Goal: Task Accomplishment & Management: Manage account settings

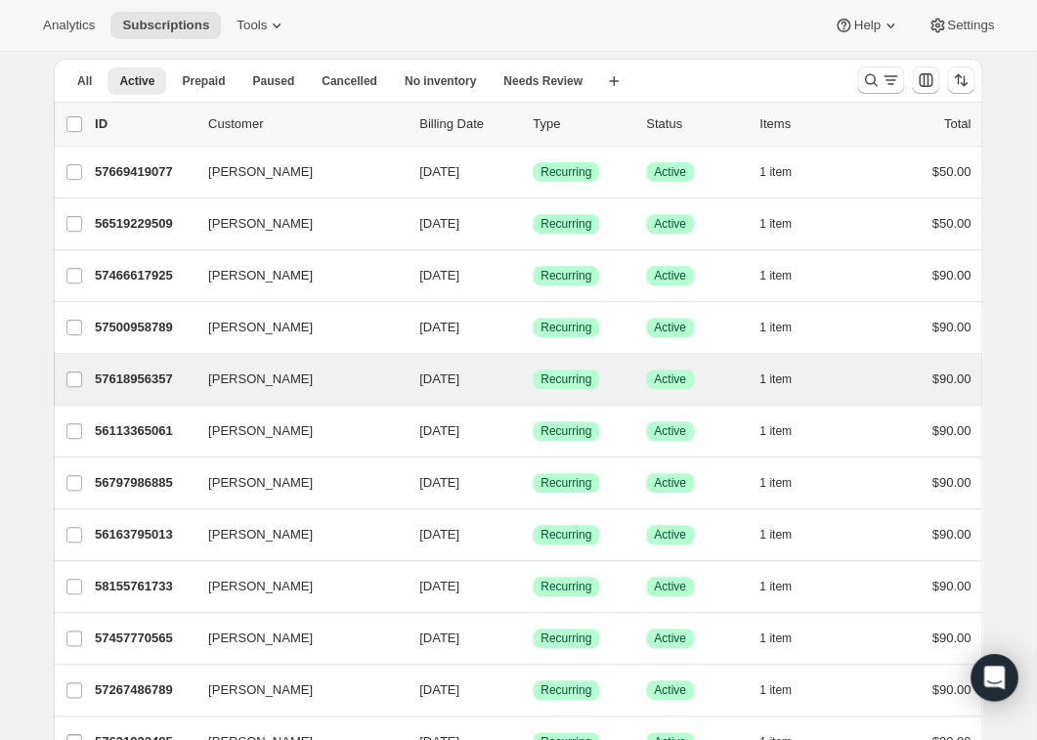
scroll to position [65, 0]
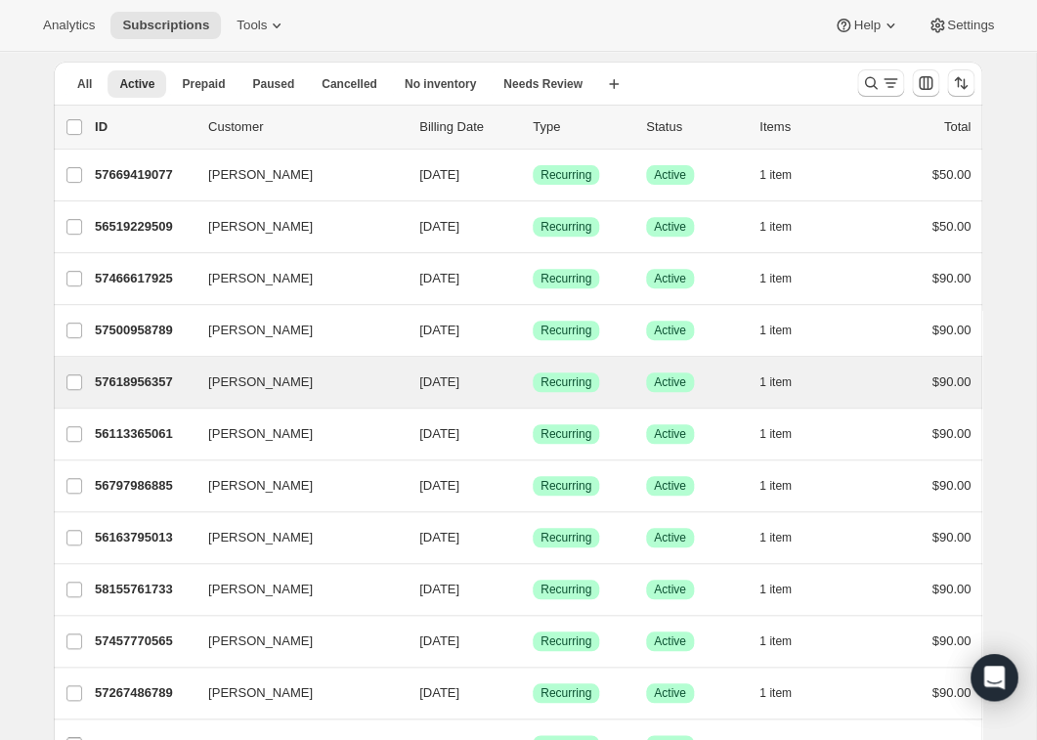
click at [291, 430] on button "[PERSON_NAME]" at bounding box center [293, 433] width 195 height 31
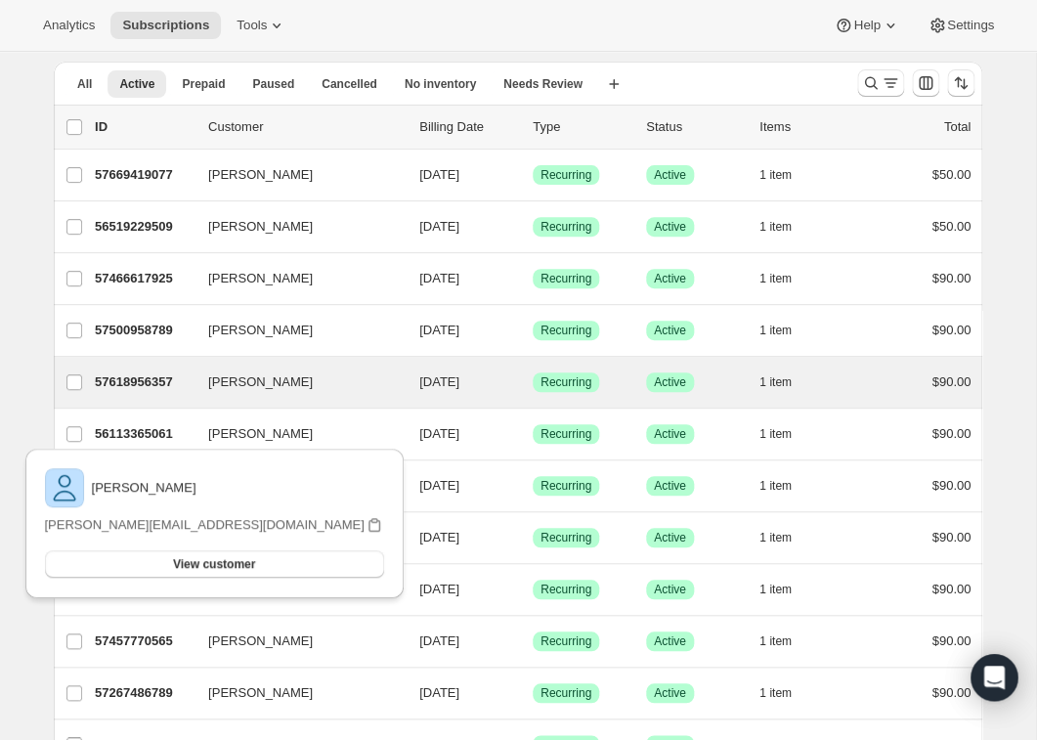
click at [291, 430] on button "[PERSON_NAME]" at bounding box center [293, 433] width 195 height 31
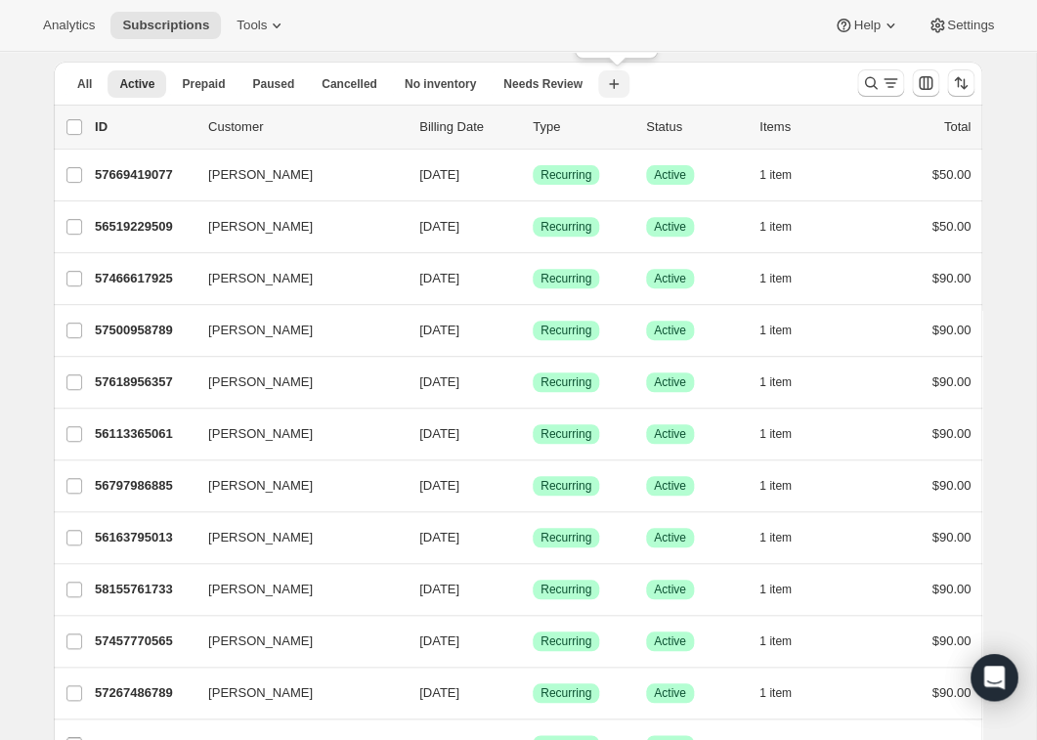
click at [619, 82] on icon "button" at bounding box center [614, 84] width 20 height 20
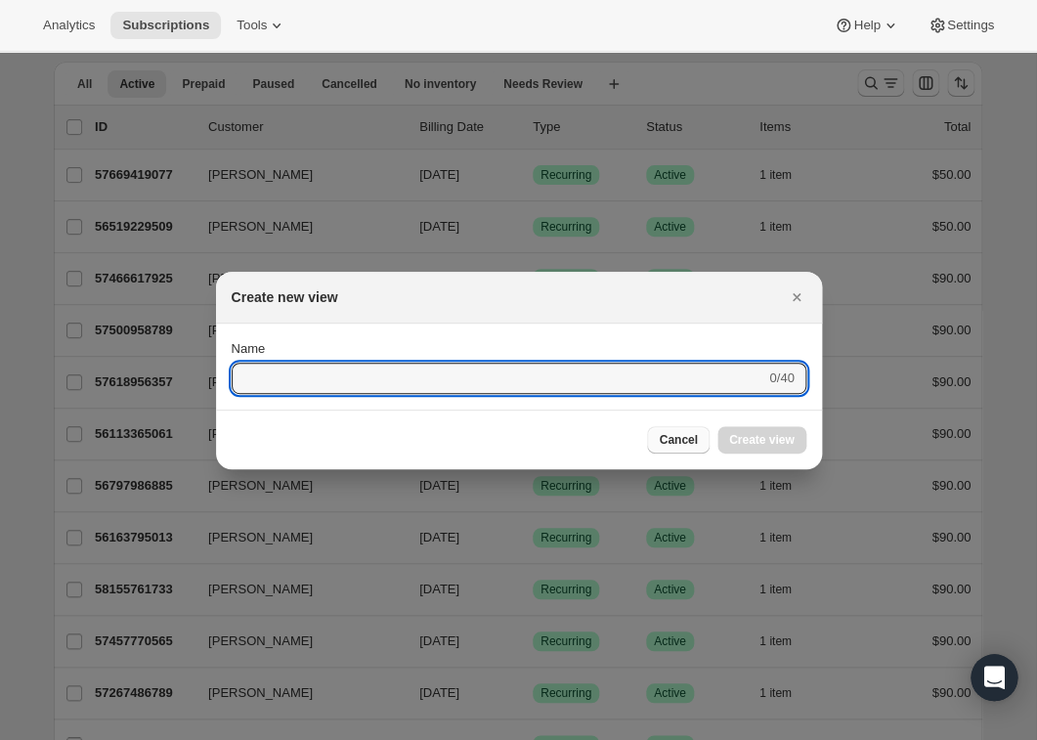
click at [667, 441] on span "Cancel" at bounding box center [678, 440] width 38 height 16
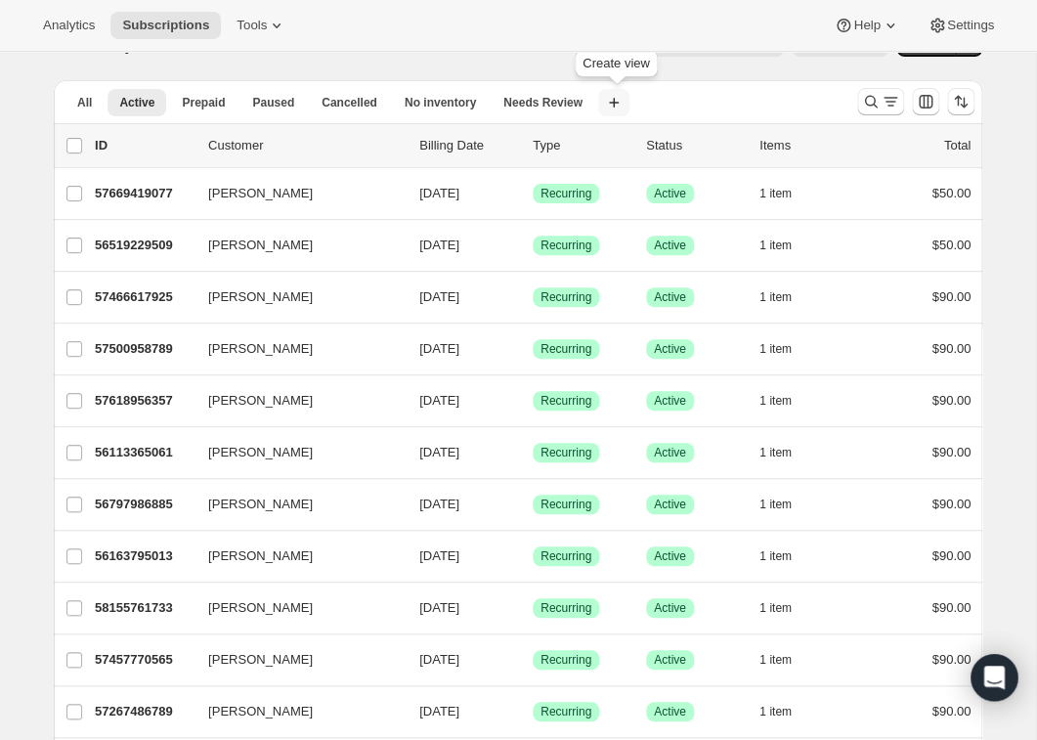
scroll to position [0, 0]
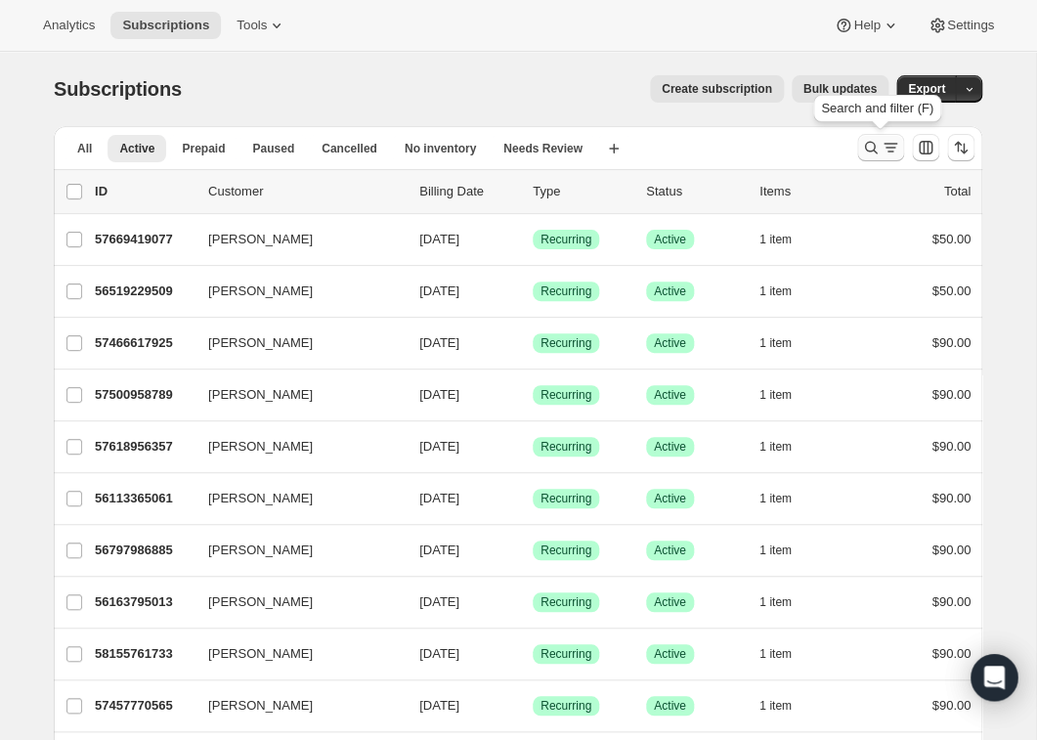
click at [889, 145] on icon "Search and filter results" at bounding box center [891, 148] width 20 height 20
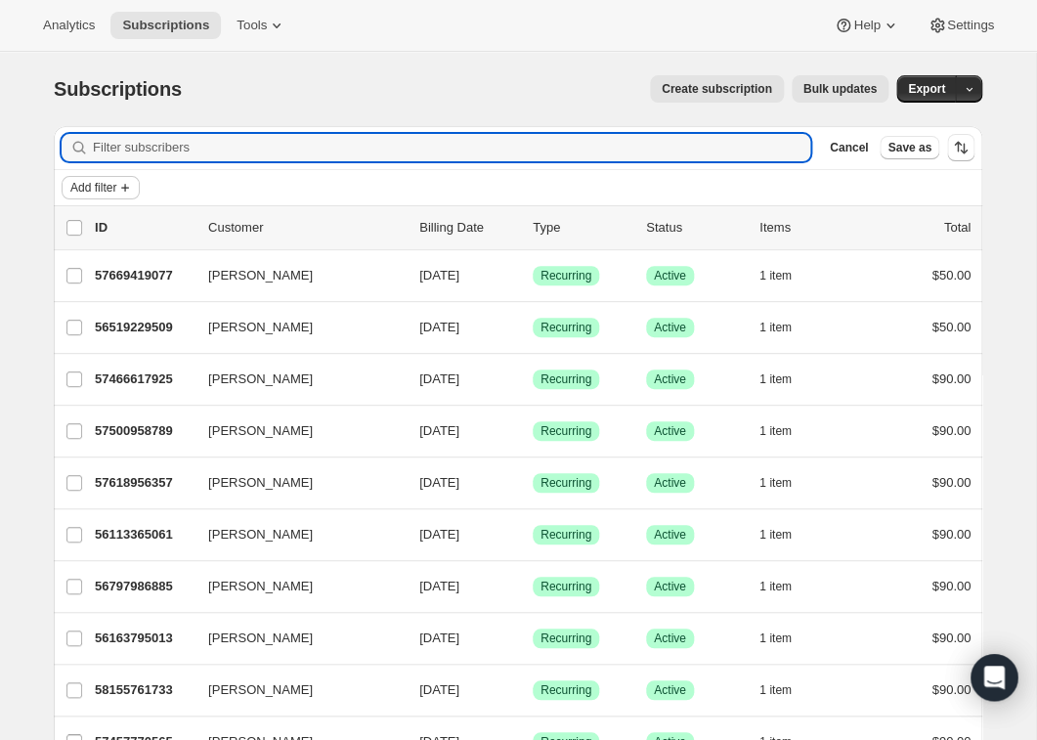
click at [131, 184] on icon "Add filter" at bounding box center [125, 188] width 16 height 16
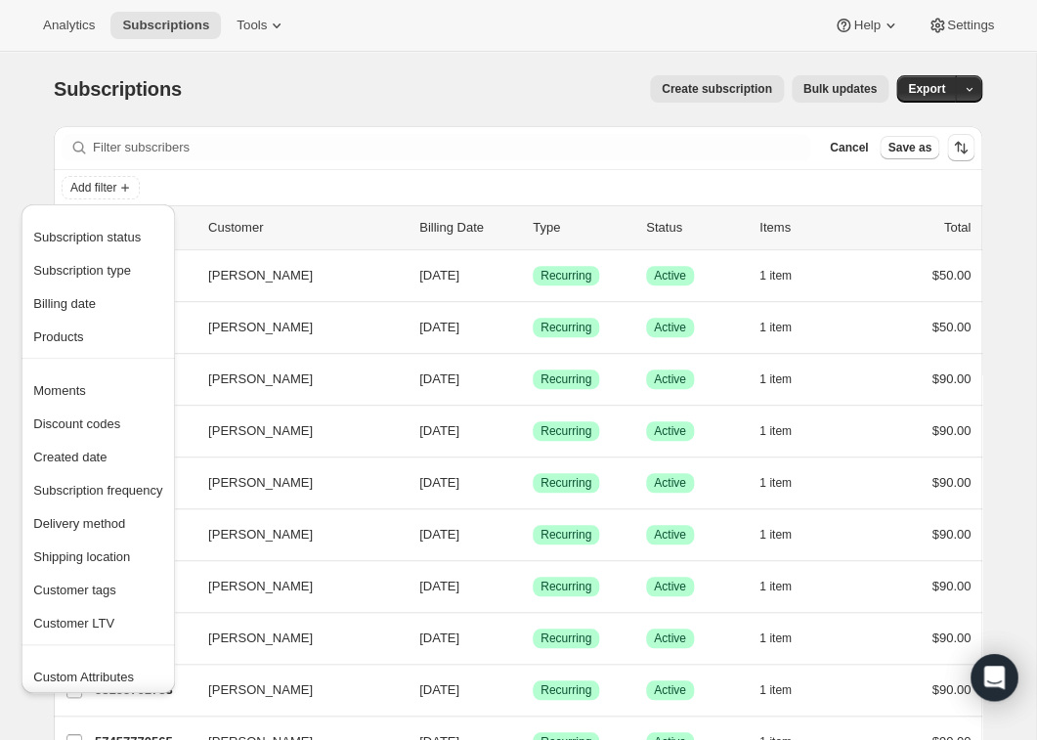
click at [379, 63] on div "Subscriptions. This page is ready Subscriptions Create subscription Bulk update…" at bounding box center [518, 89] width 929 height 74
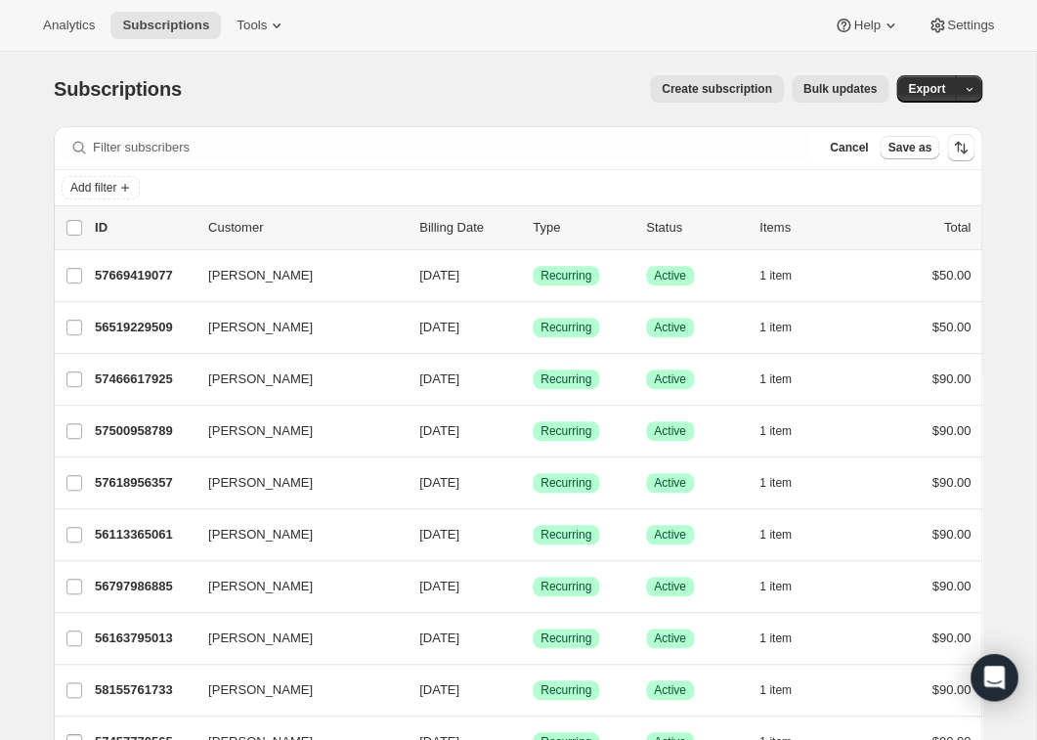
click at [320, 56] on div "Subscriptions. This page is ready Subscriptions Create subscription Bulk update…" at bounding box center [518, 89] width 929 height 74
click at [853, 146] on span "Cancel" at bounding box center [849, 148] width 38 height 16
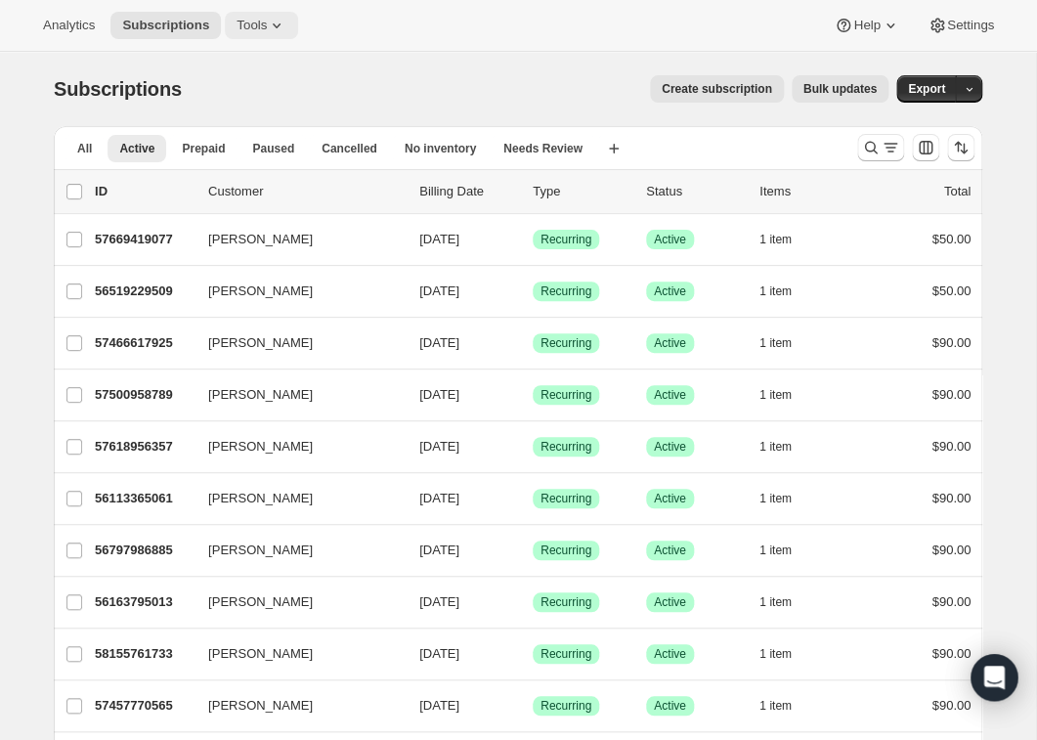
click at [284, 27] on icon at bounding box center [277, 26] width 20 height 20
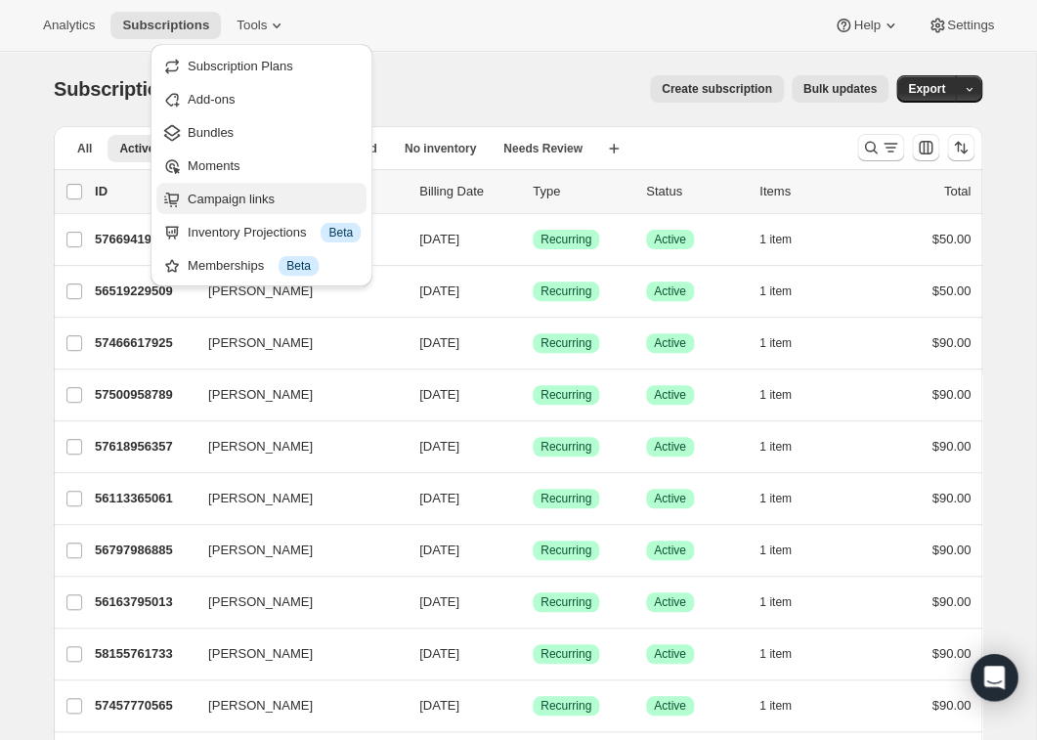
click at [229, 200] on span "Campaign links" at bounding box center [231, 199] width 87 height 15
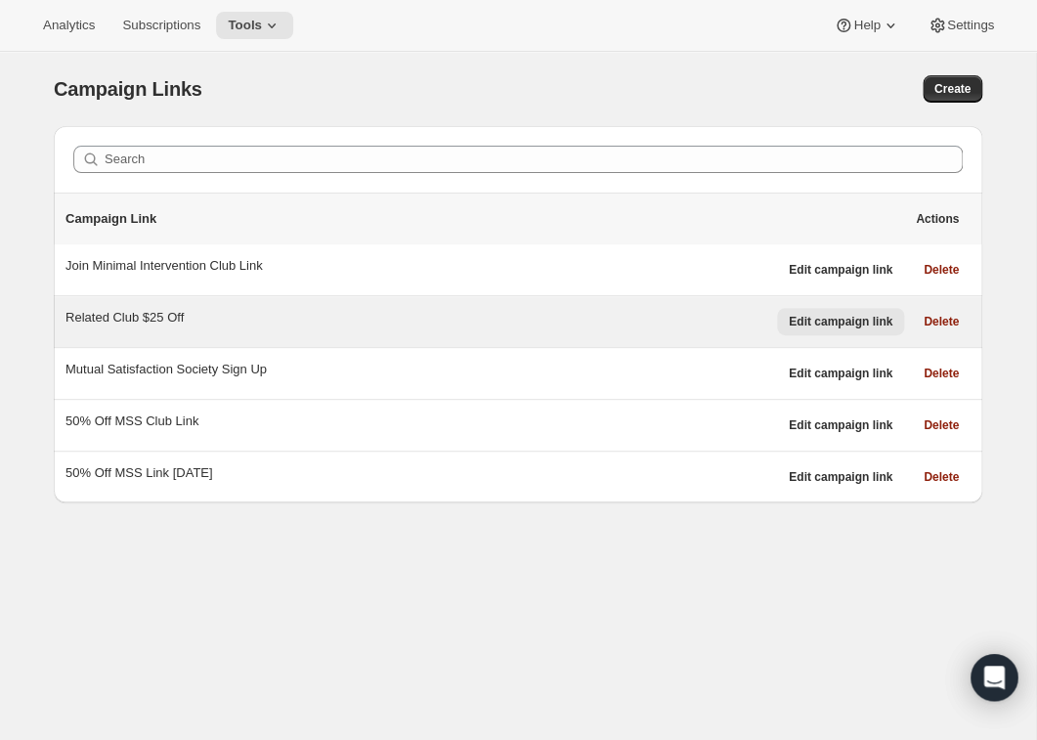
click at [845, 324] on span "Edit campaign link" at bounding box center [841, 322] width 104 height 16
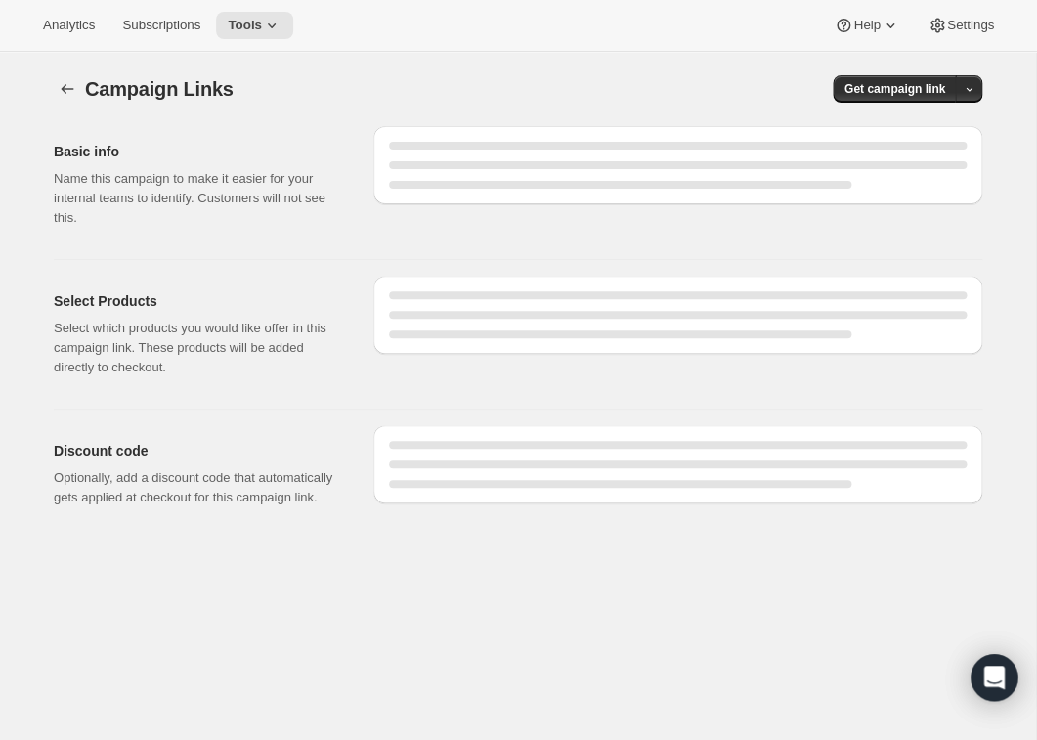
select select "gid://shopify/SellingPlan/1767112773"
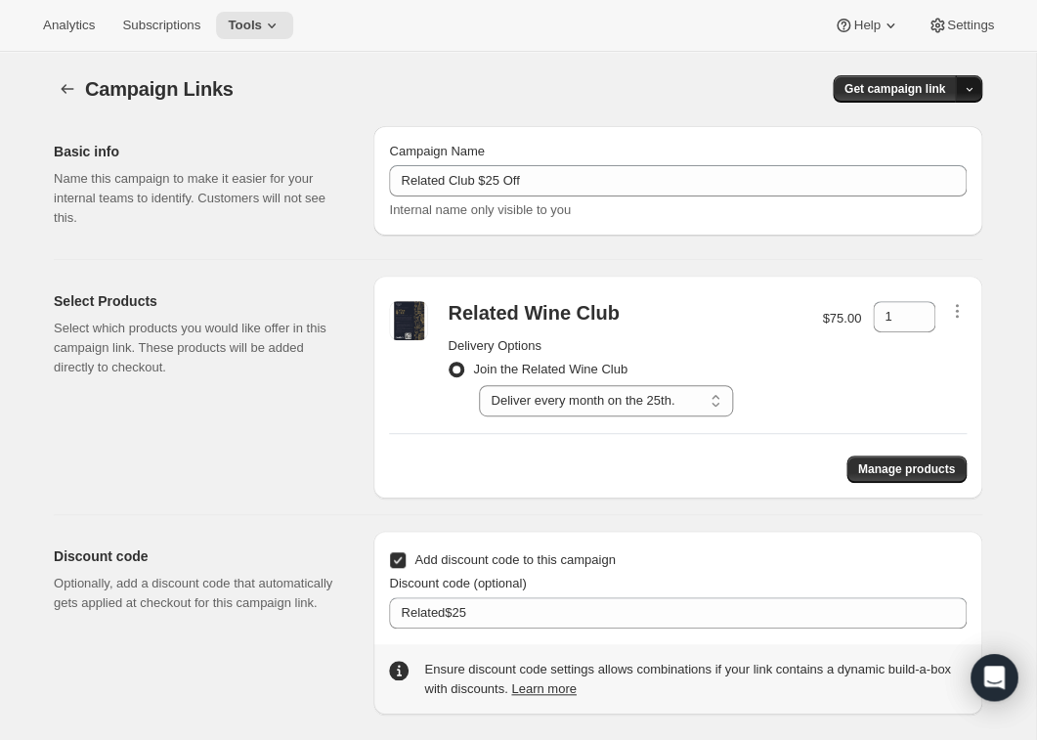
click at [961, 94] on button "button" at bounding box center [968, 88] width 27 height 27
click at [942, 130] on span "Copy Link" at bounding box center [942, 129] width 57 height 15
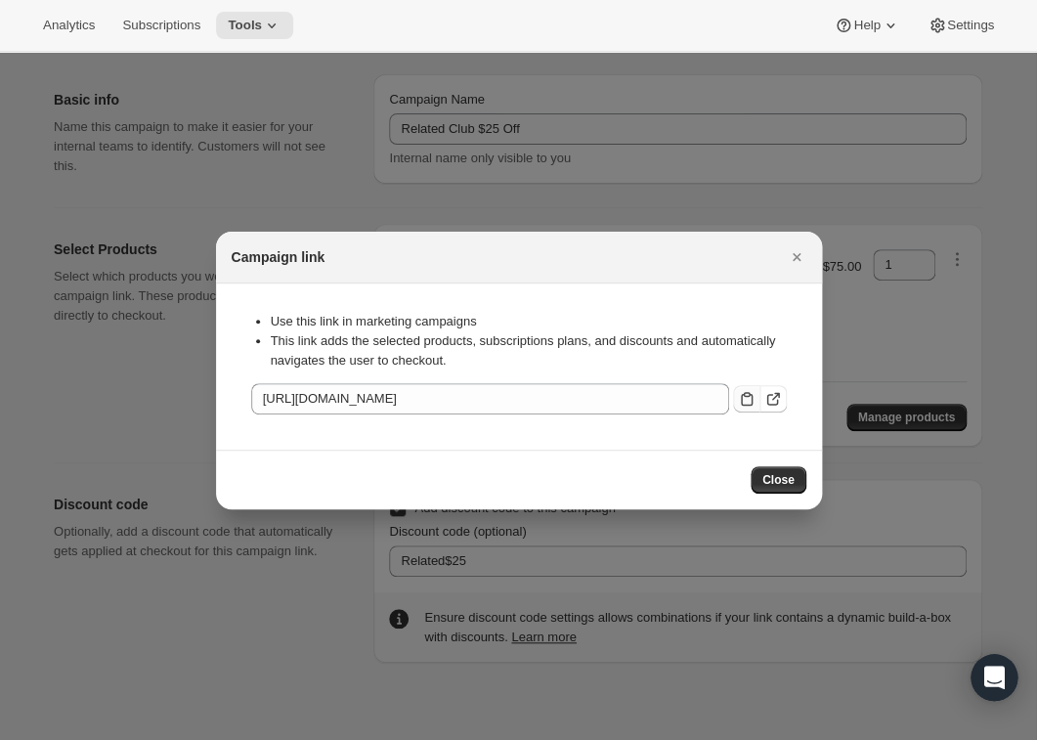
click at [746, 399] on icon ":r7p:" at bounding box center [747, 399] width 20 height 20
click at [779, 399] on icon ":r7p:" at bounding box center [773, 399] width 20 height 20
click at [800, 255] on icon "Close" at bounding box center [797, 257] width 20 height 20
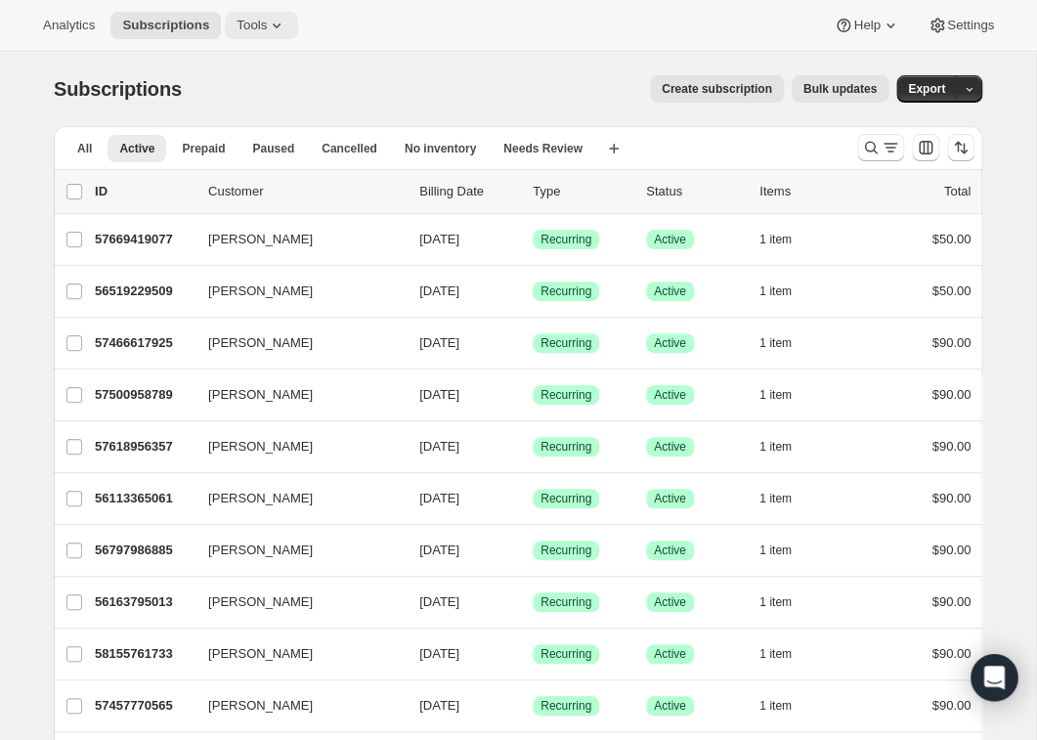
click at [286, 23] on icon at bounding box center [277, 26] width 20 height 20
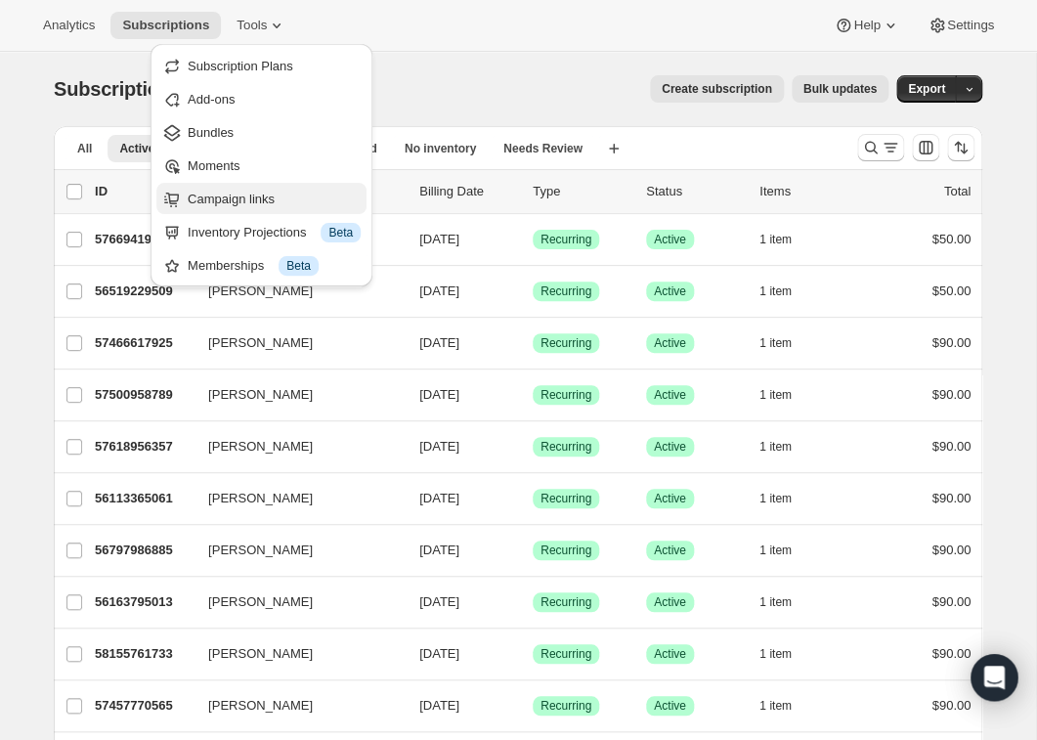
click at [239, 199] on span "Campaign links" at bounding box center [231, 199] width 87 height 15
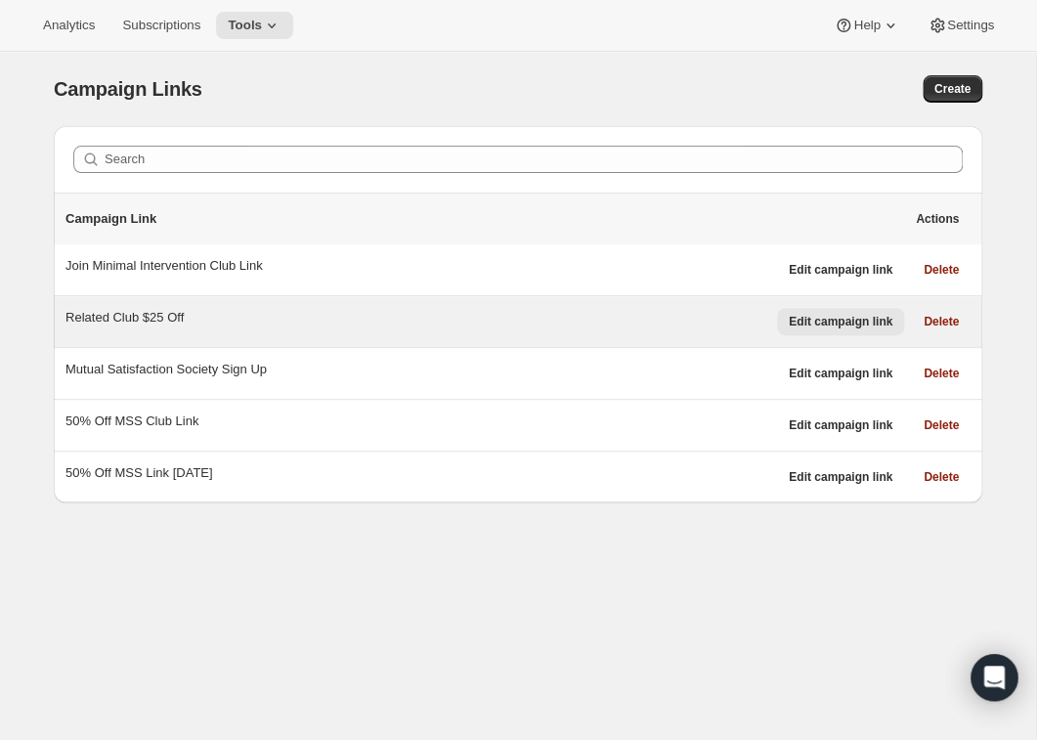
click at [843, 316] on span "Edit campaign link" at bounding box center [841, 322] width 104 height 16
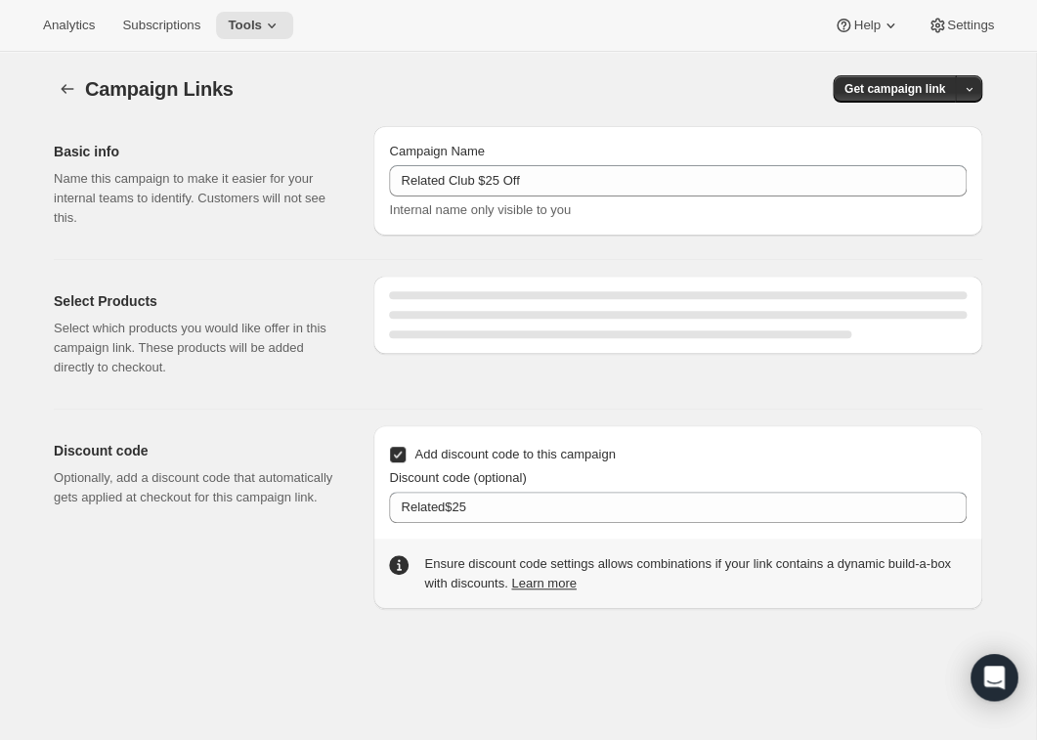
select select "gid://shopify/SellingPlan/1767112773"
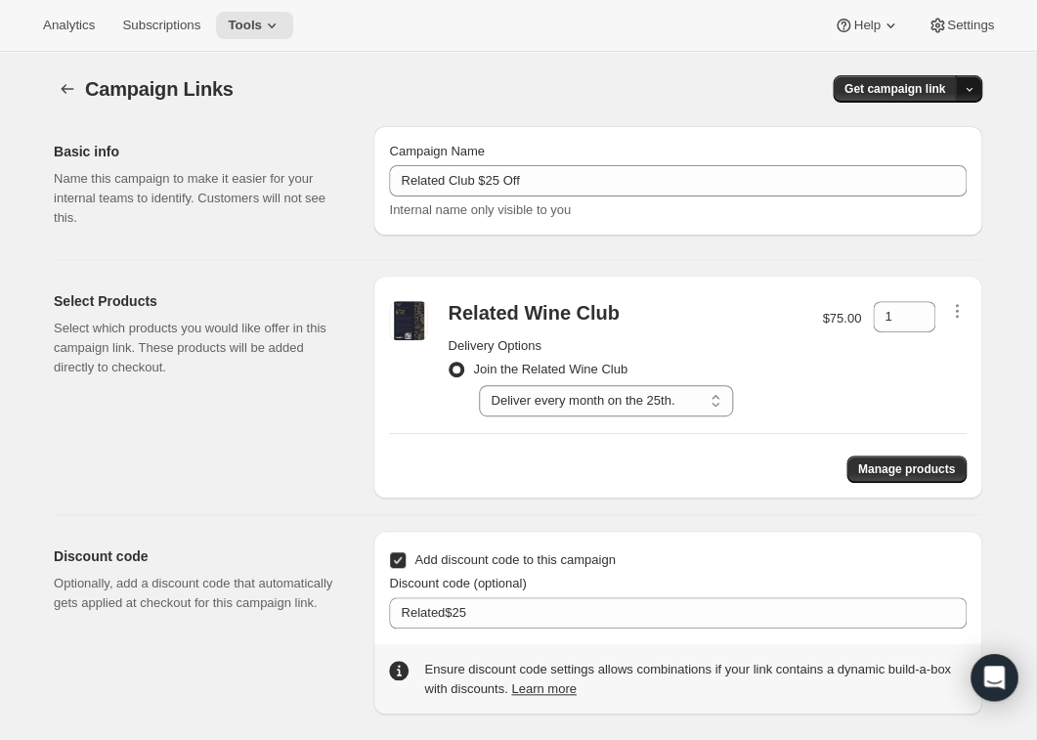
click at [962, 86] on button "button" at bounding box center [968, 88] width 27 height 27
click at [942, 132] on span "Copy Link" at bounding box center [942, 129] width 57 height 15
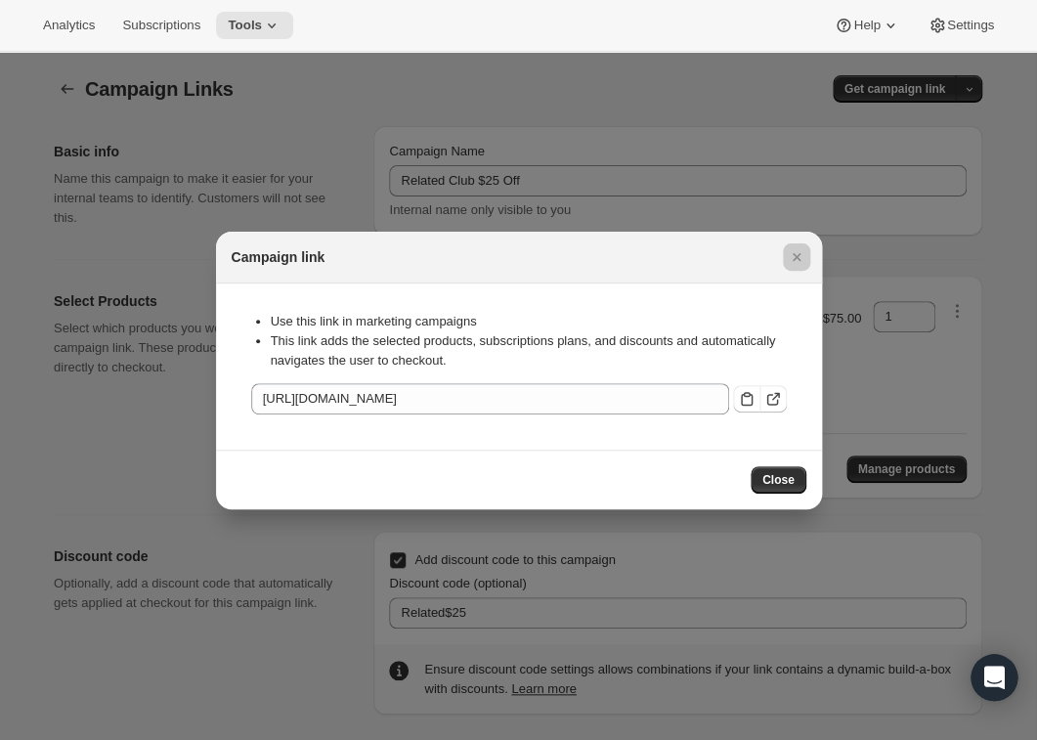
click at [942, 132] on div at bounding box center [518, 370] width 1037 height 740
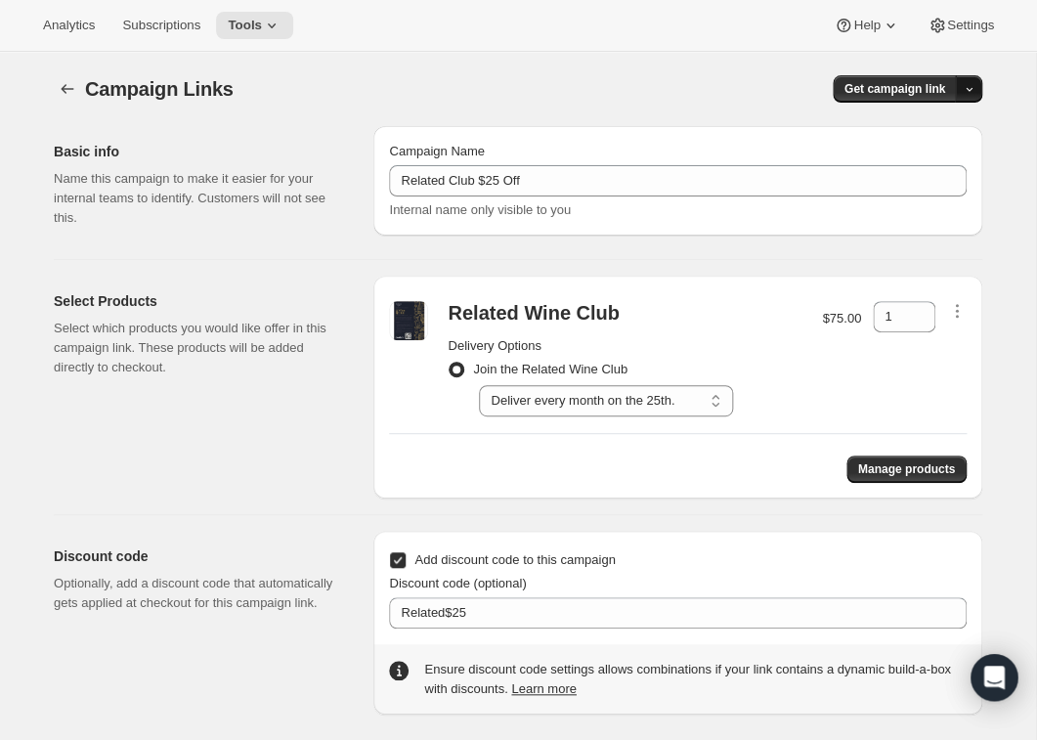
click at [973, 93] on icon "button" at bounding box center [969, 89] width 13 height 13
click at [948, 125] on span "Copy Link" at bounding box center [942, 129] width 57 height 15
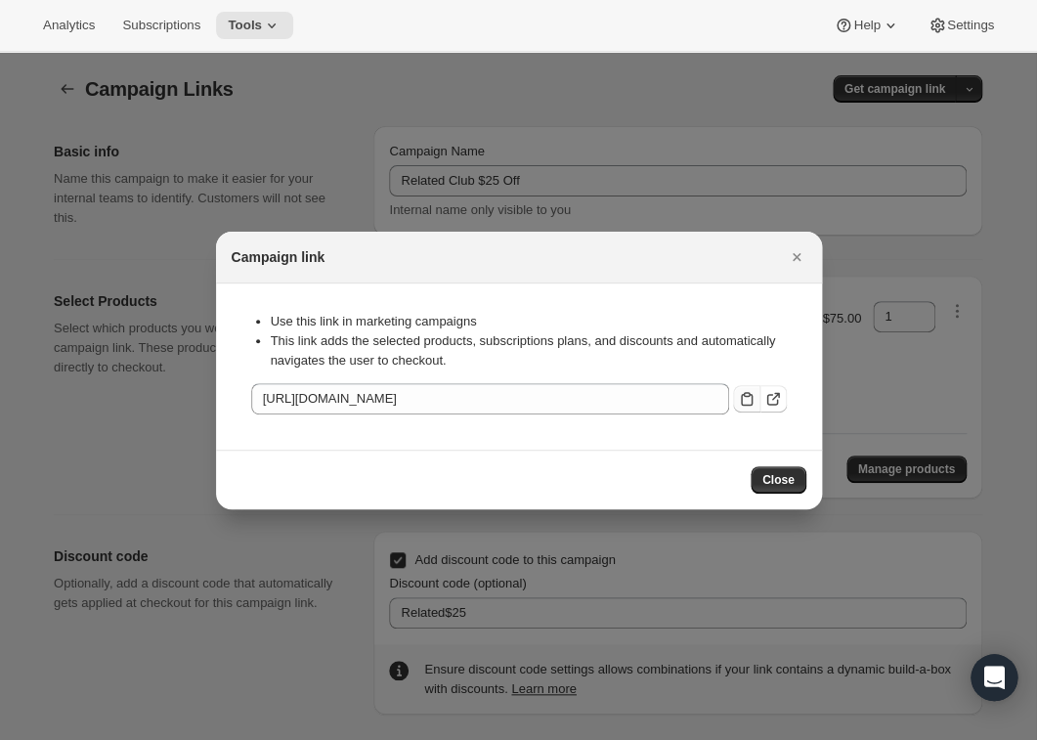
click at [747, 401] on icon ":r6u:" at bounding box center [747, 399] width 20 height 20
click at [774, 395] on icon ":r6u:" at bounding box center [773, 399] width 20 height 20
click at [793, 251] on icon "Close" at bounding box center [797, 257] width 20 height 20
